Goal: Complete application form

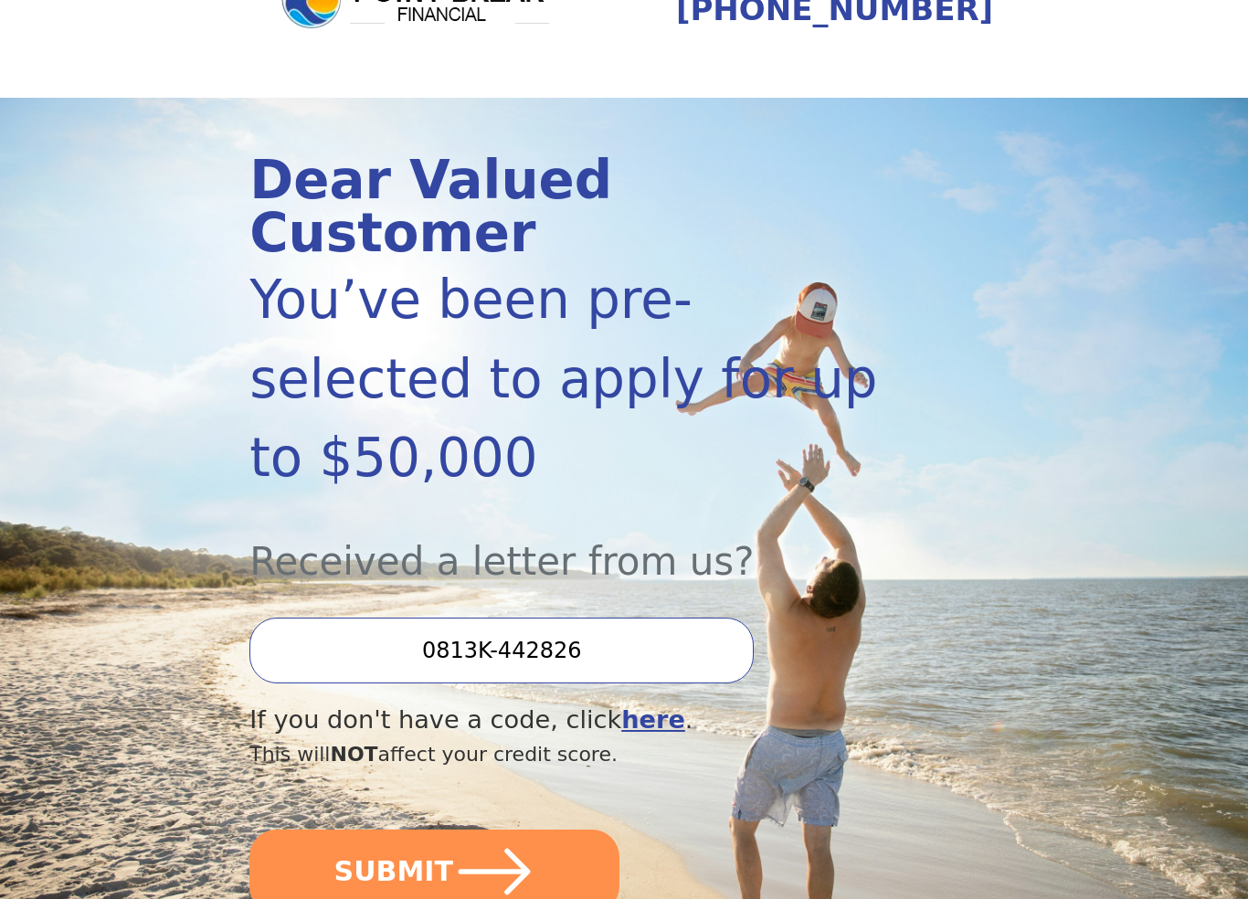
scroll to position [100, 0]
click at [319, 825] on button "SUBMIT" at bounding box center [434, 872] width 370 height 84
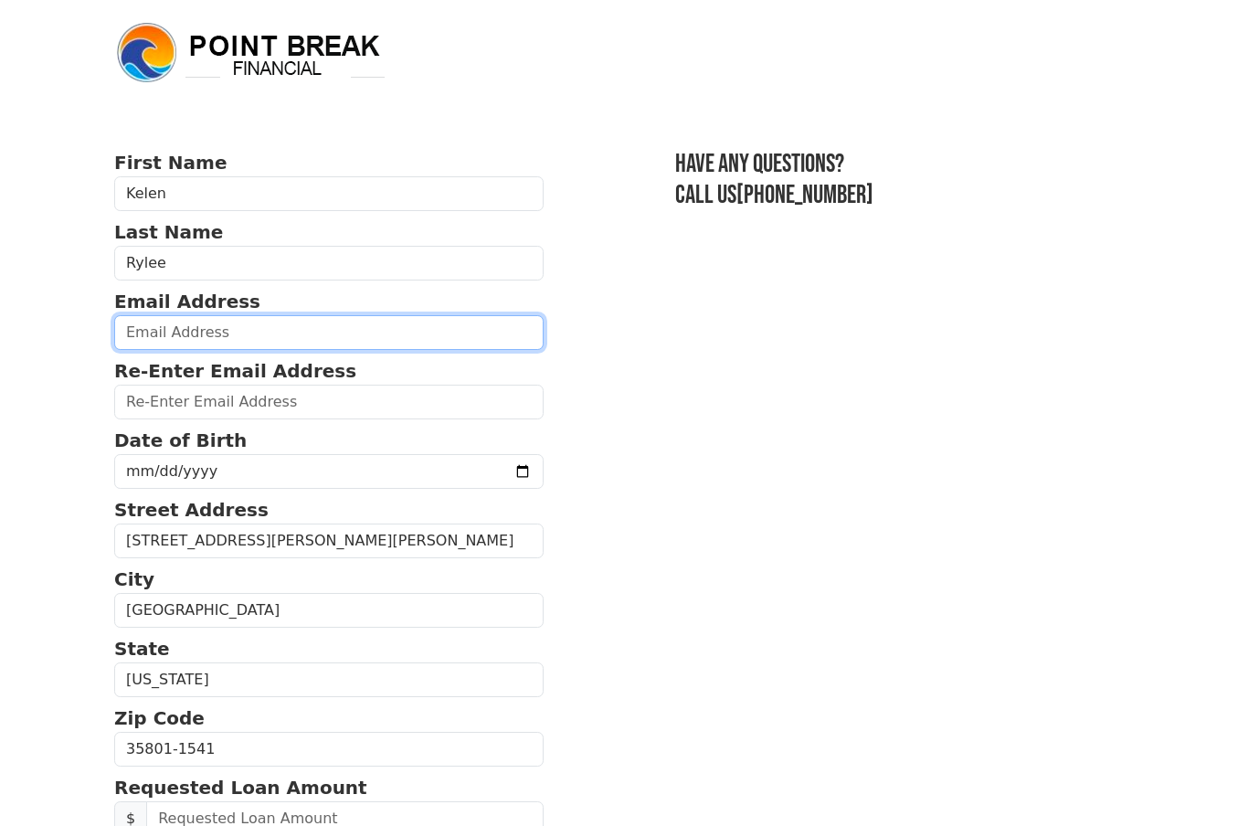
click at [150, 333] on input "email" at bounding box center [328, 332] width 429 height 35
type input "[EMAIL_ADDRESS][DOMAIN_NAME]"
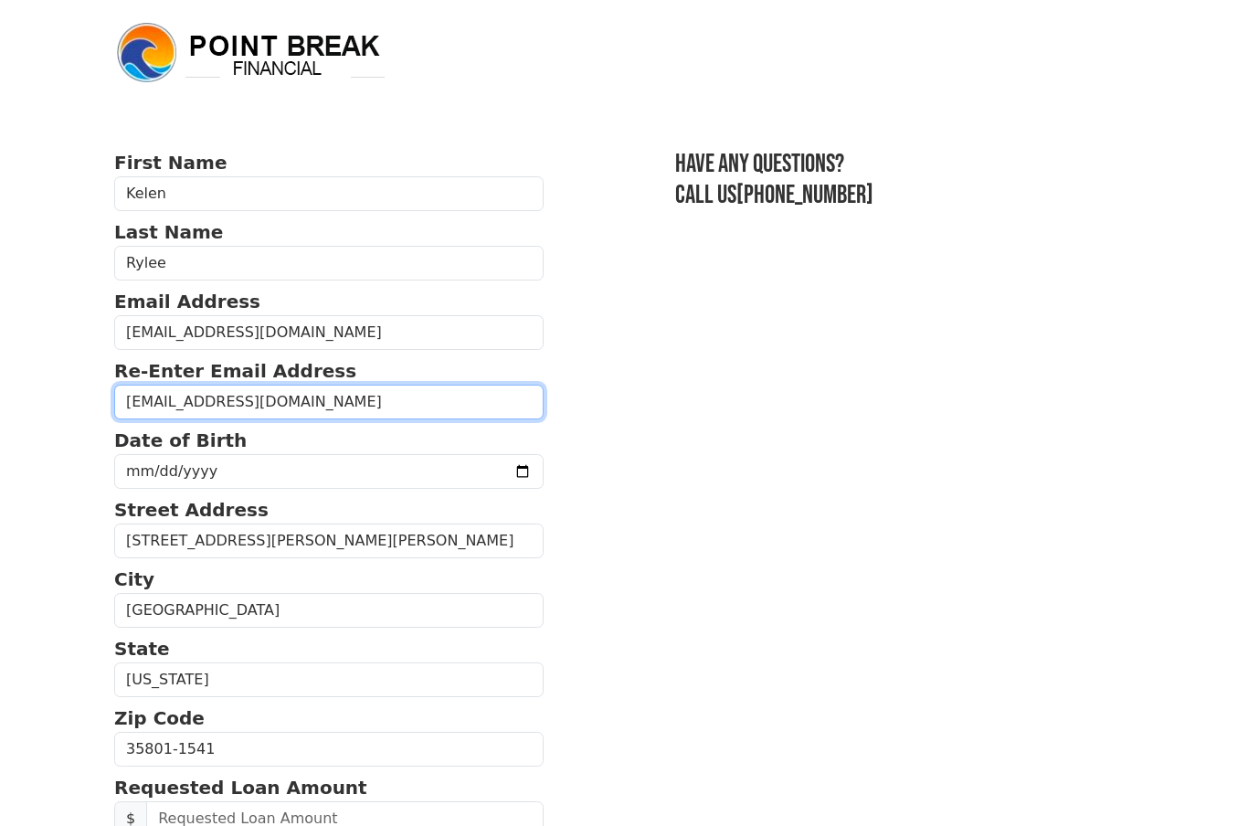
type input "[EMAIL_ADDRESS][DOMAIN_NAME]"
click at [449, 486] on input "date" at bounding box center [328, 471] width 429 height 35
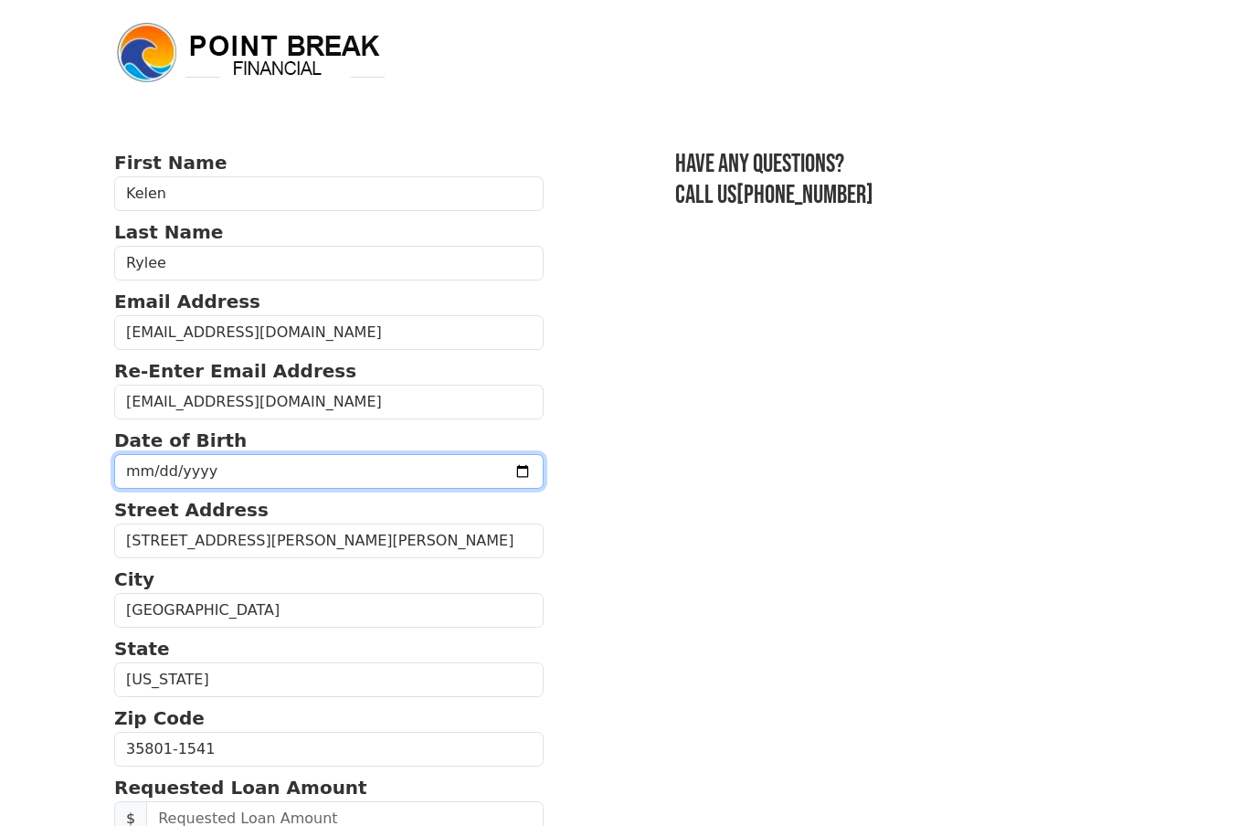
click at [449, 476] on input "[DATE]" at bounding box center [328, 471] width 429 height 35
type input "[DATE]"
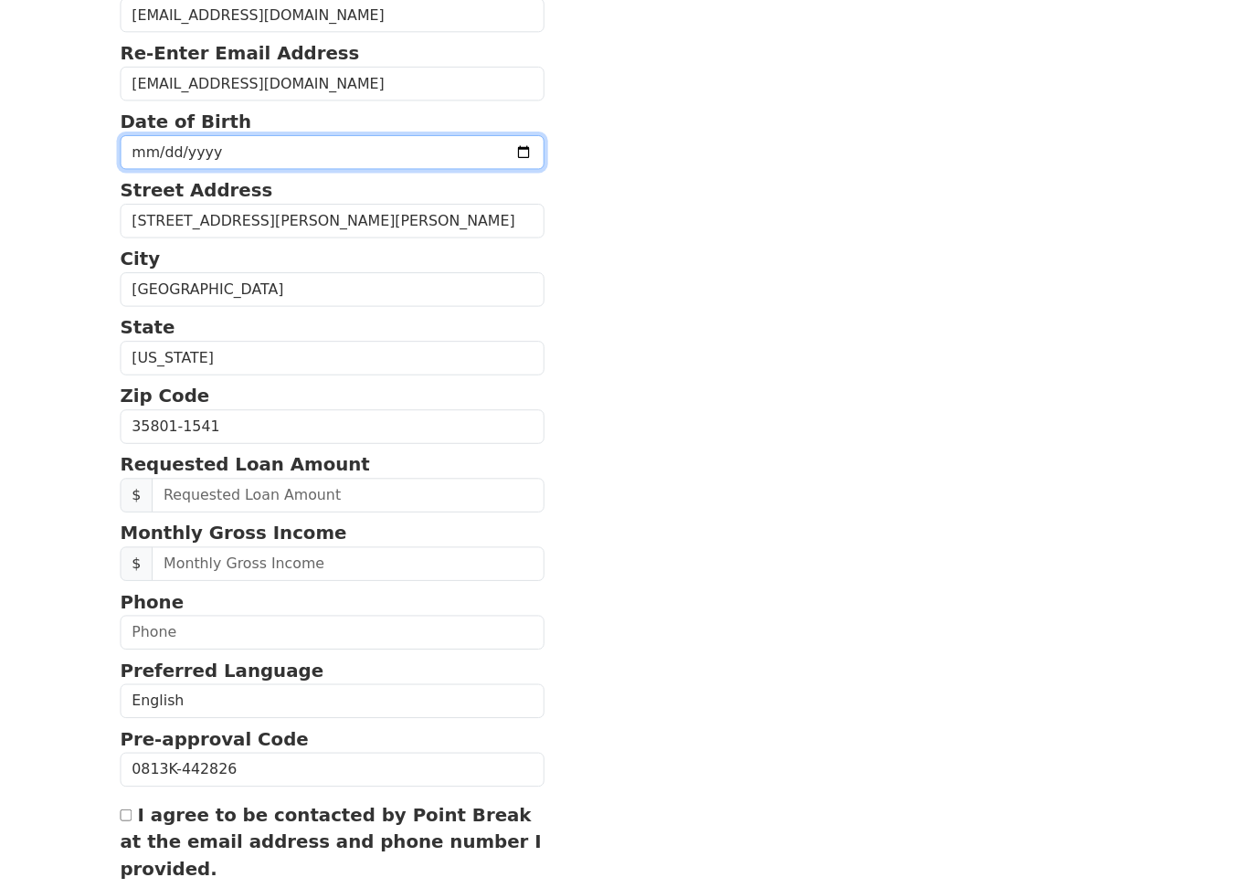
scroll to position [390, 0]
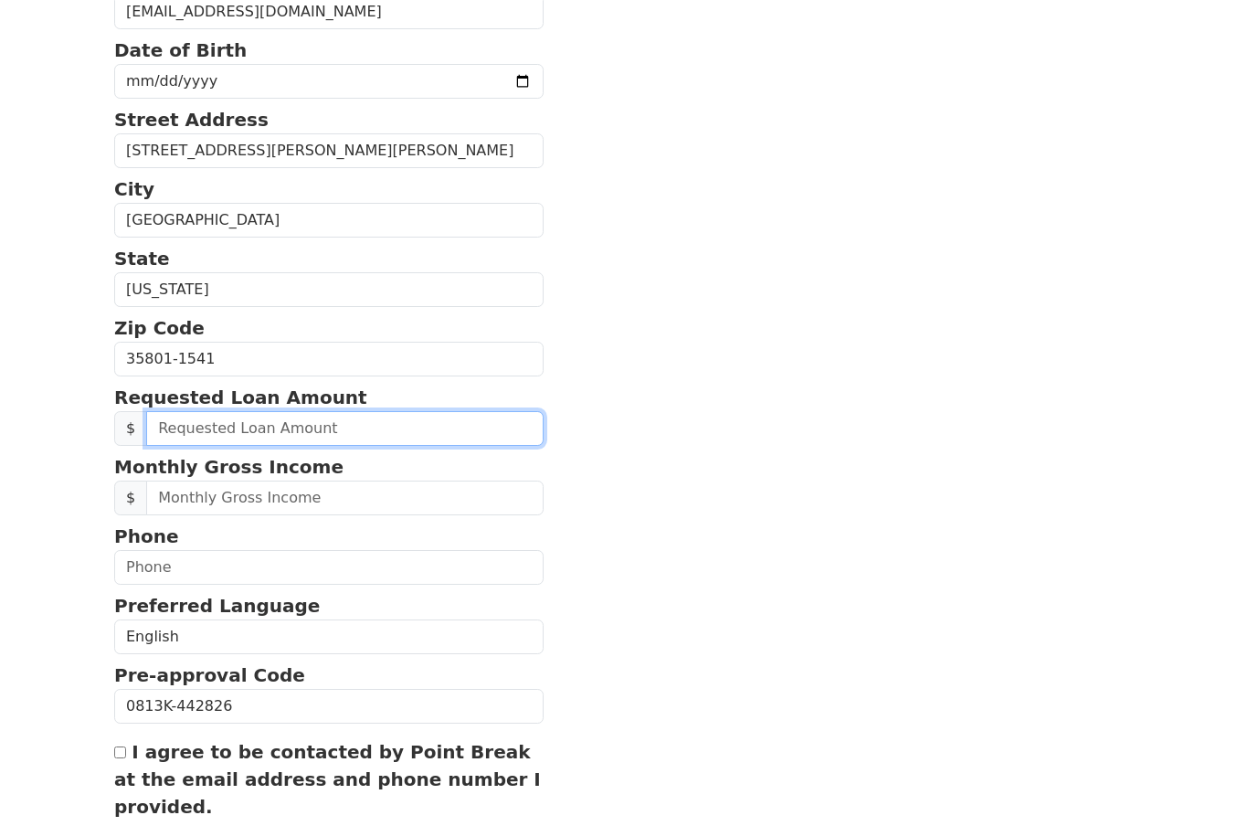
click at [434, 427] on input "text" at bounding box center [344, 428] width 397 height 35
type input "12,000.00"
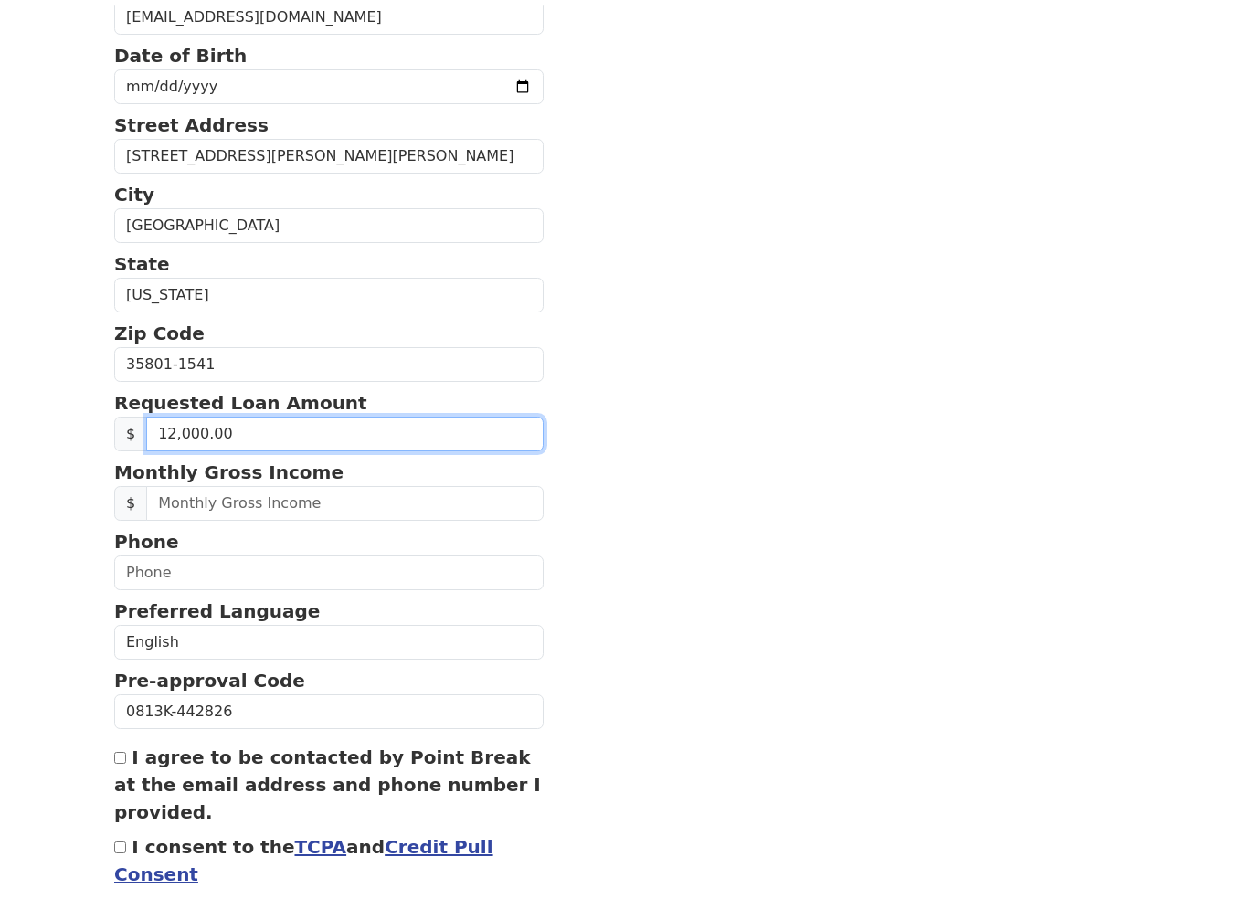
scroll to position [386, 0]
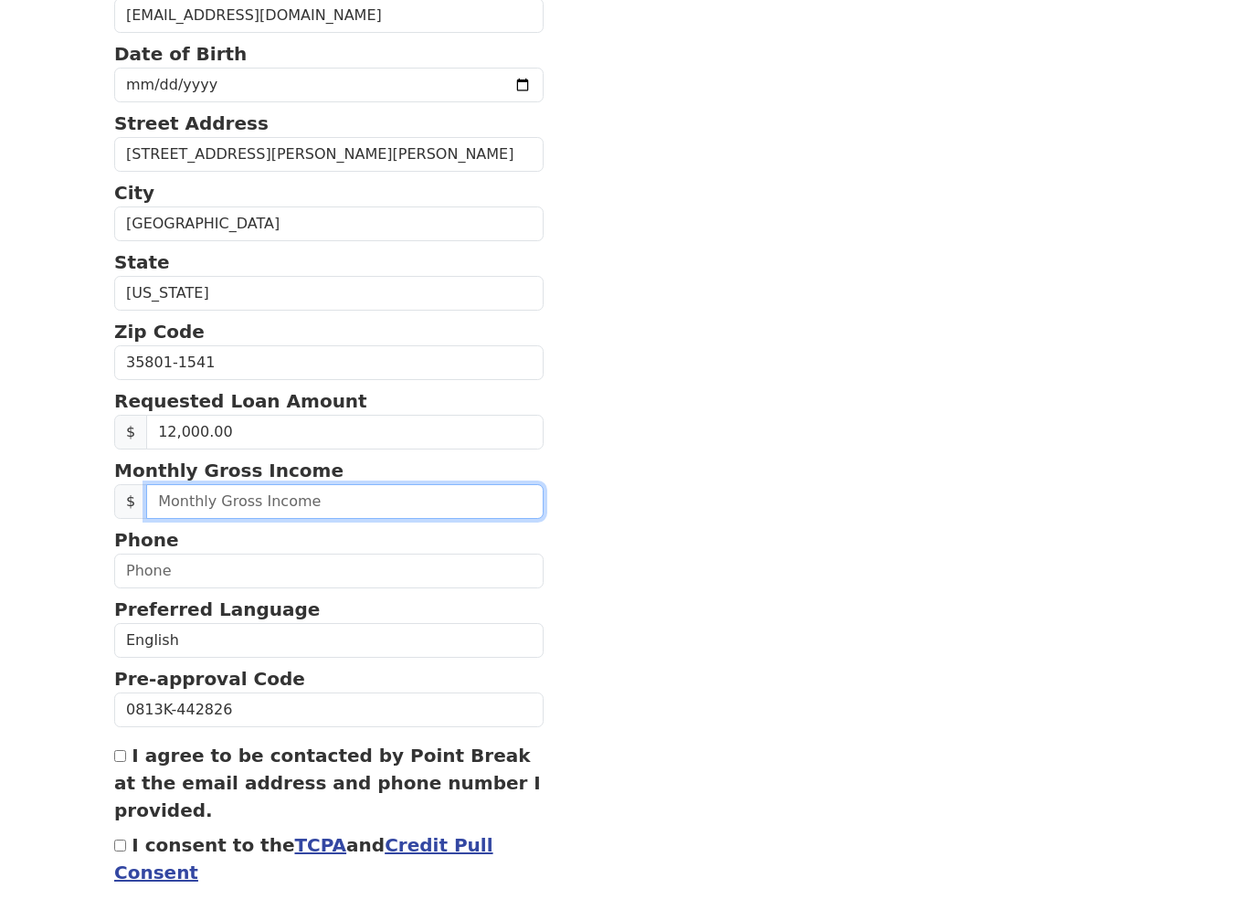
click at [496, 497] on input "text" at bounding box center [344, 501] width 397 height 35
type input "2,500.00"
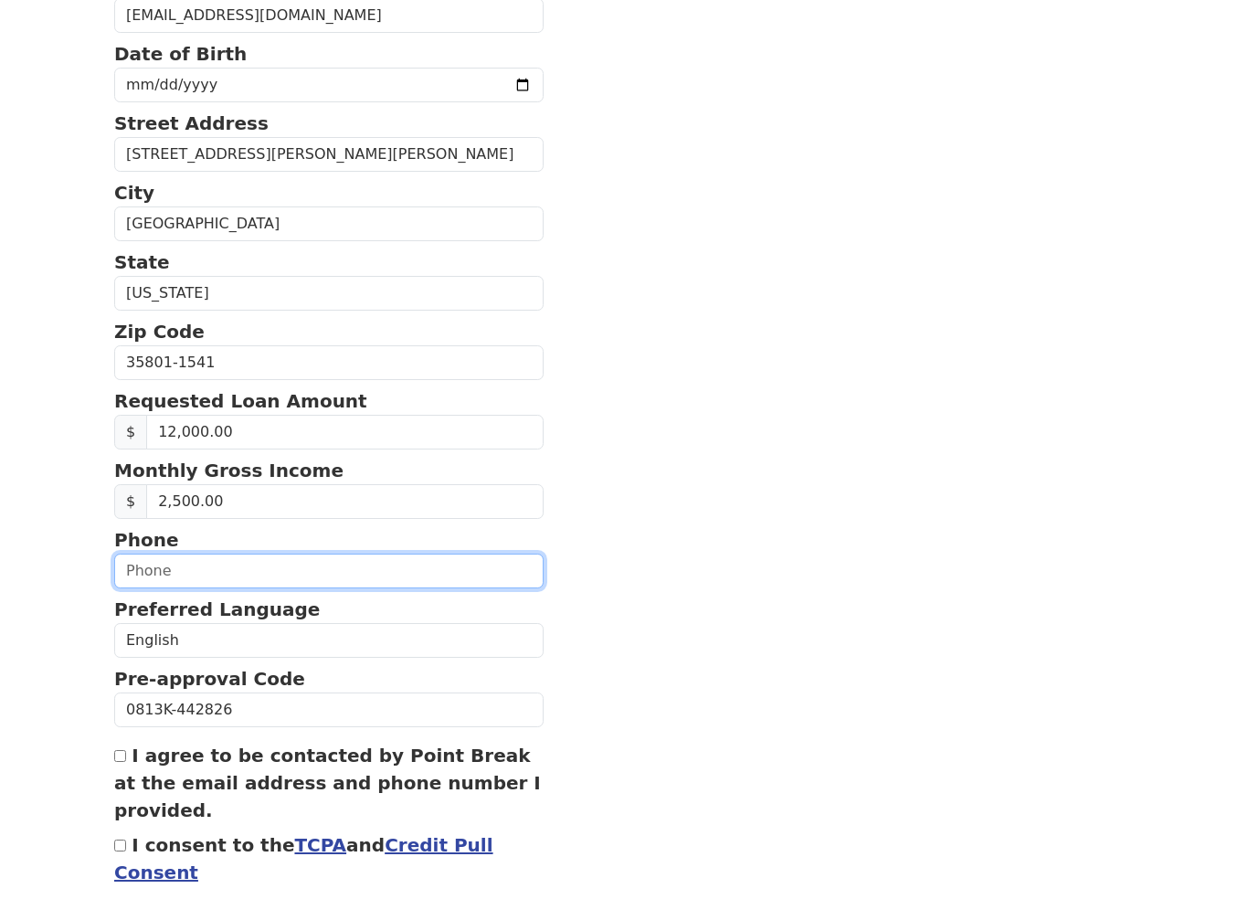
click at [434, 556] on input "text" at bounding box center [328, 571] width 429 height 35
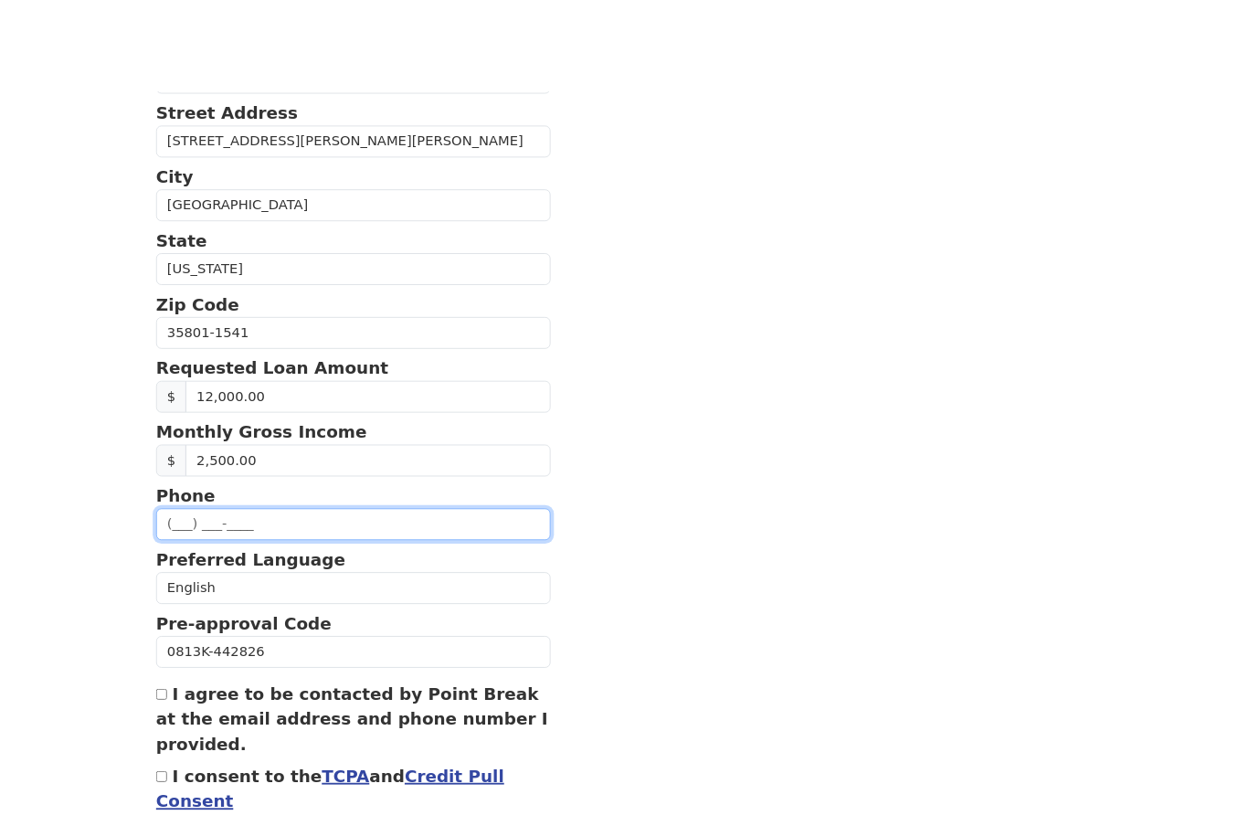
scroll to position [491, 0]
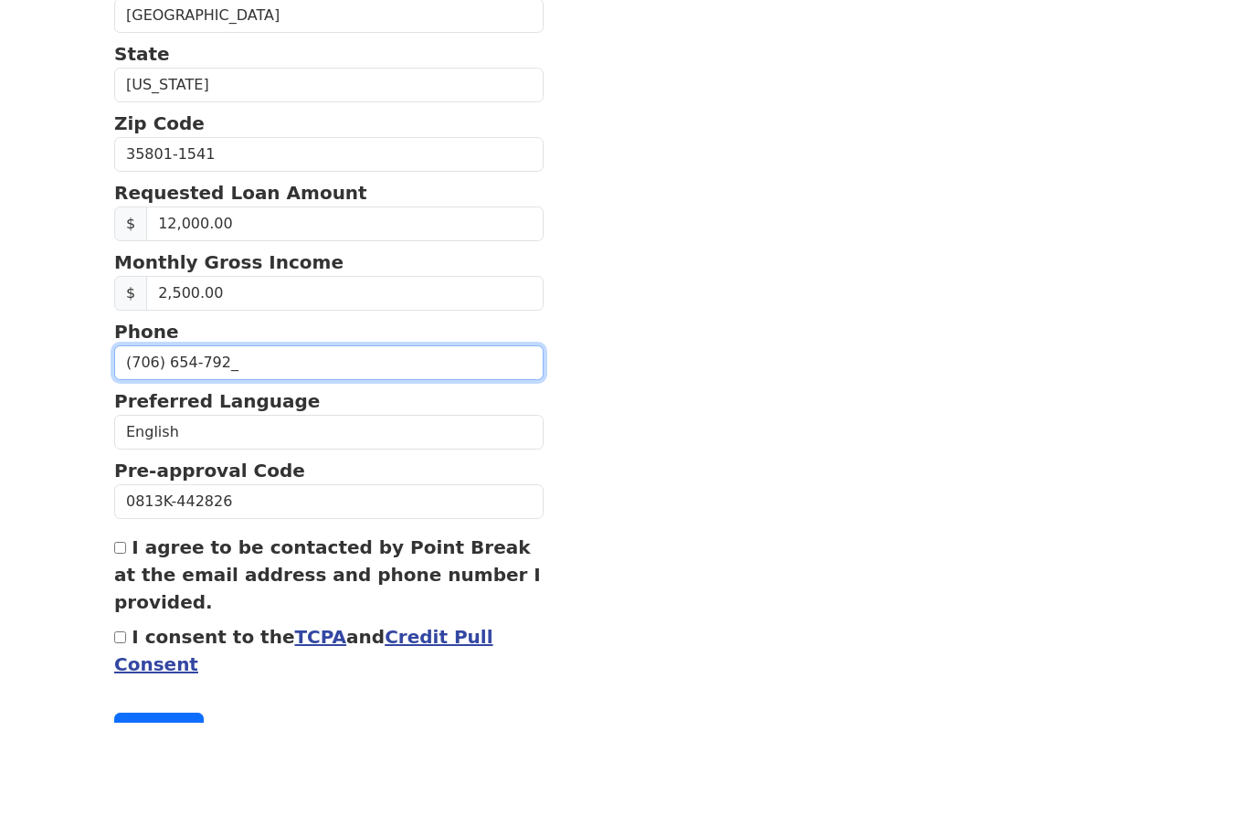
type input "[PHONE_NUMBER]"
click at [136, 730] on label "I consent to the TCPA and Credit Pull Consent" at bounding box center [303, 754] width 379 height 49
click at [126, 736] on input "I consent to the TCPA and Credit Pull Consent" at bounding box center [120, 742] width 12 height 12
checkbox input "true"
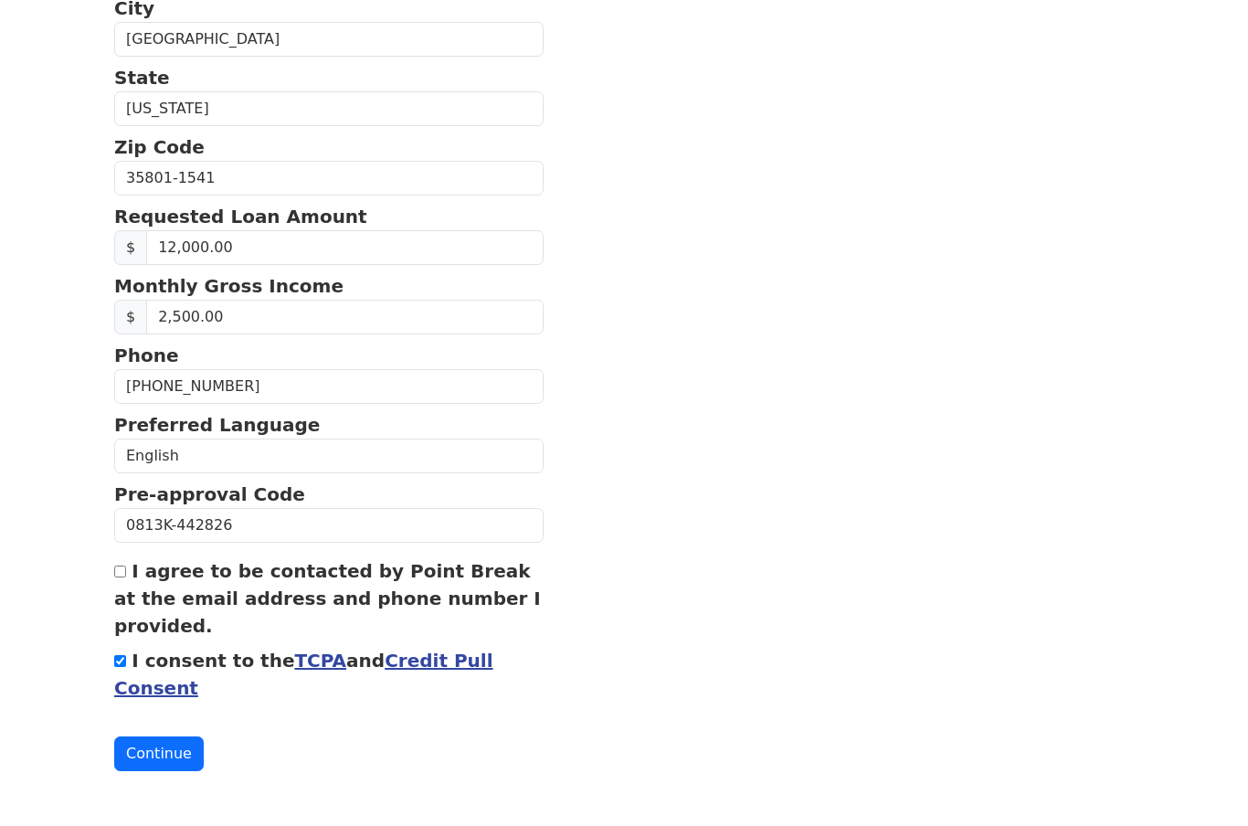
click at [177, 767] on button "Continue" at bounding box center [159, 753] width 90 height 35
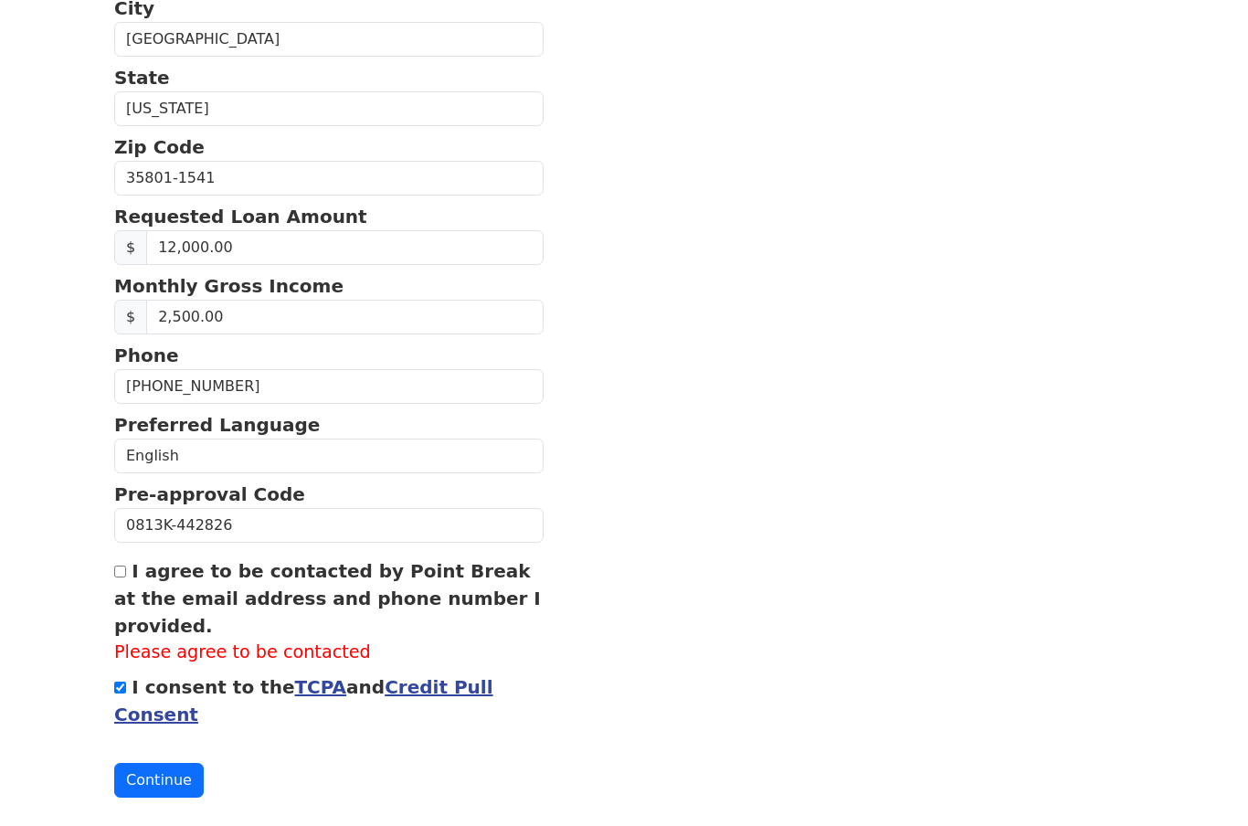
click at [122, 577] on input "I agree to be contacted by Point Break at the email address and phone number I …" at bounding box center [120, 572] width 12 height 12
checkbox input "true"
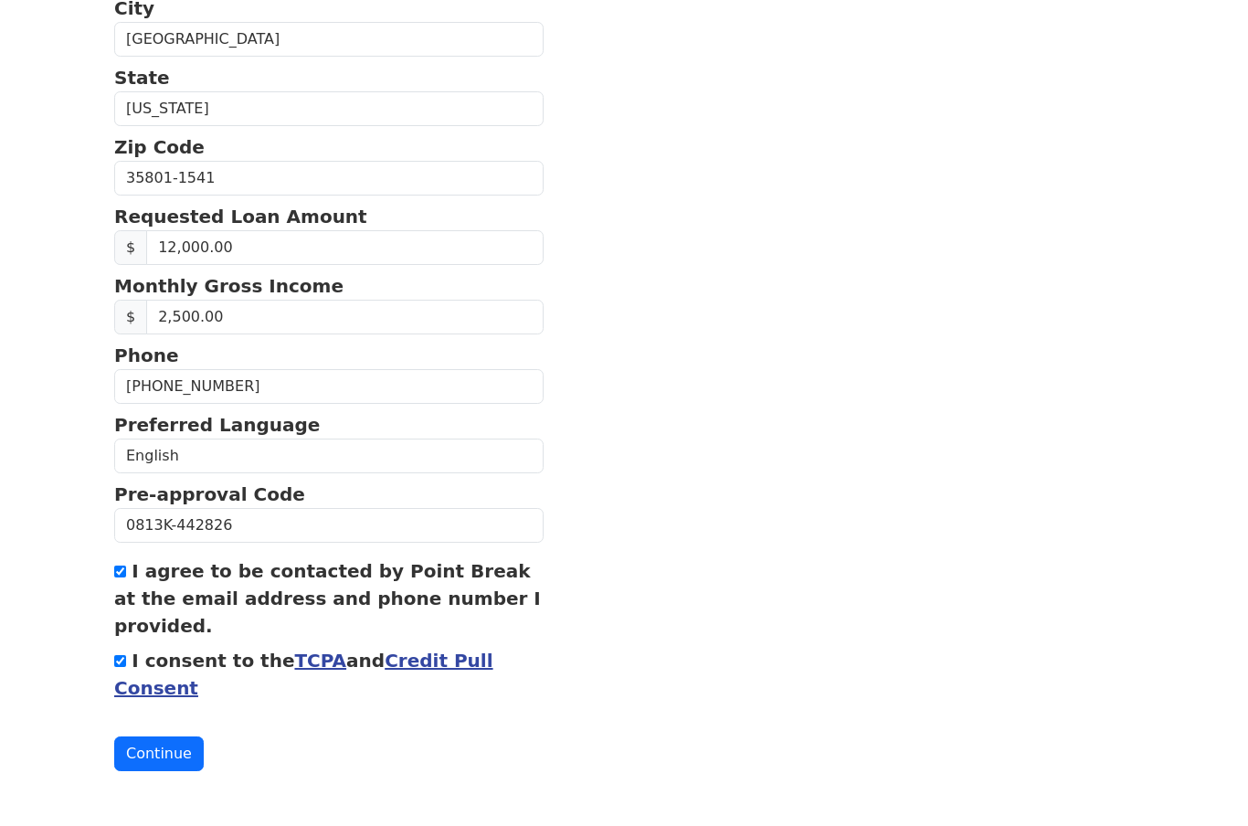
click at [194, 768] on button "Continue" at bounding box center [159, 753] width 90 height 35
